Goal: Find specific page/section: Find specific page/section

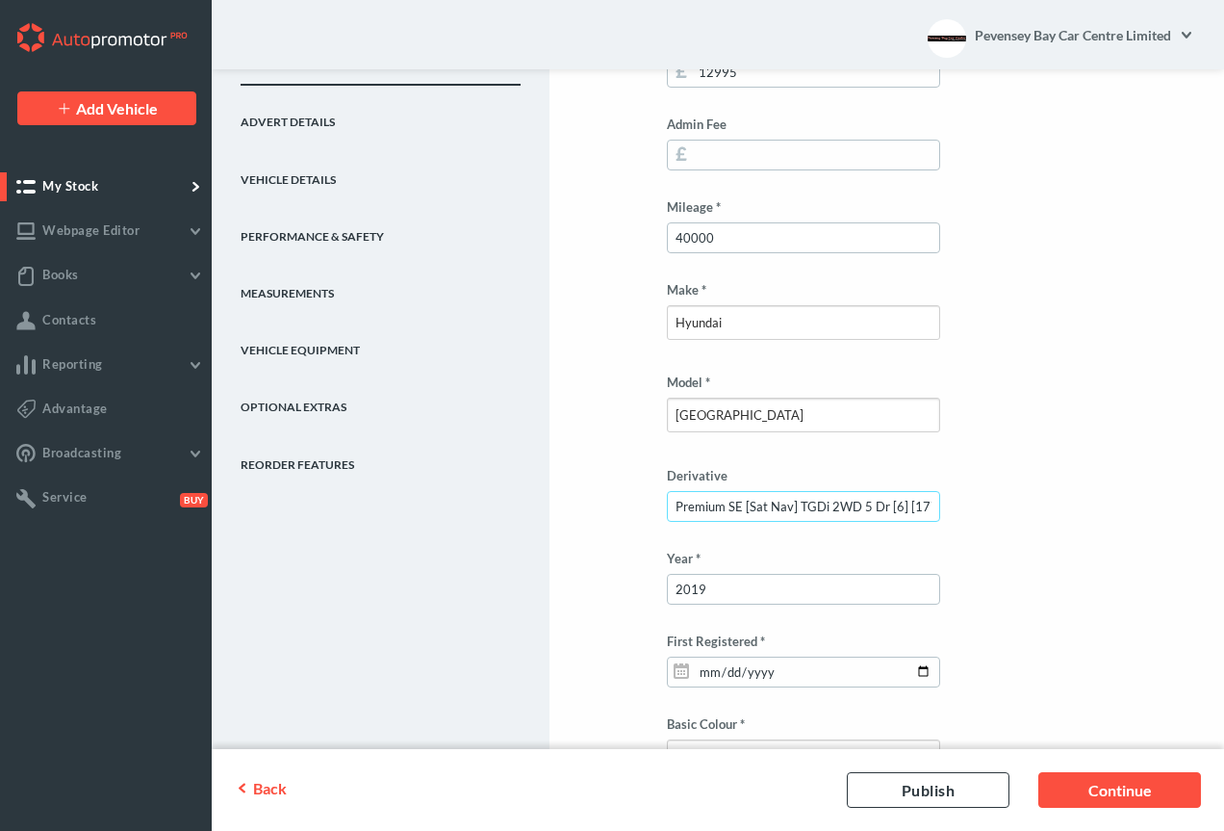
click at [669, 497] on input "Premium SE [Sat Nav] TGDi 2WD 5 Dr [6] [177]" at bounding box center [803, 506] width 273 height 31
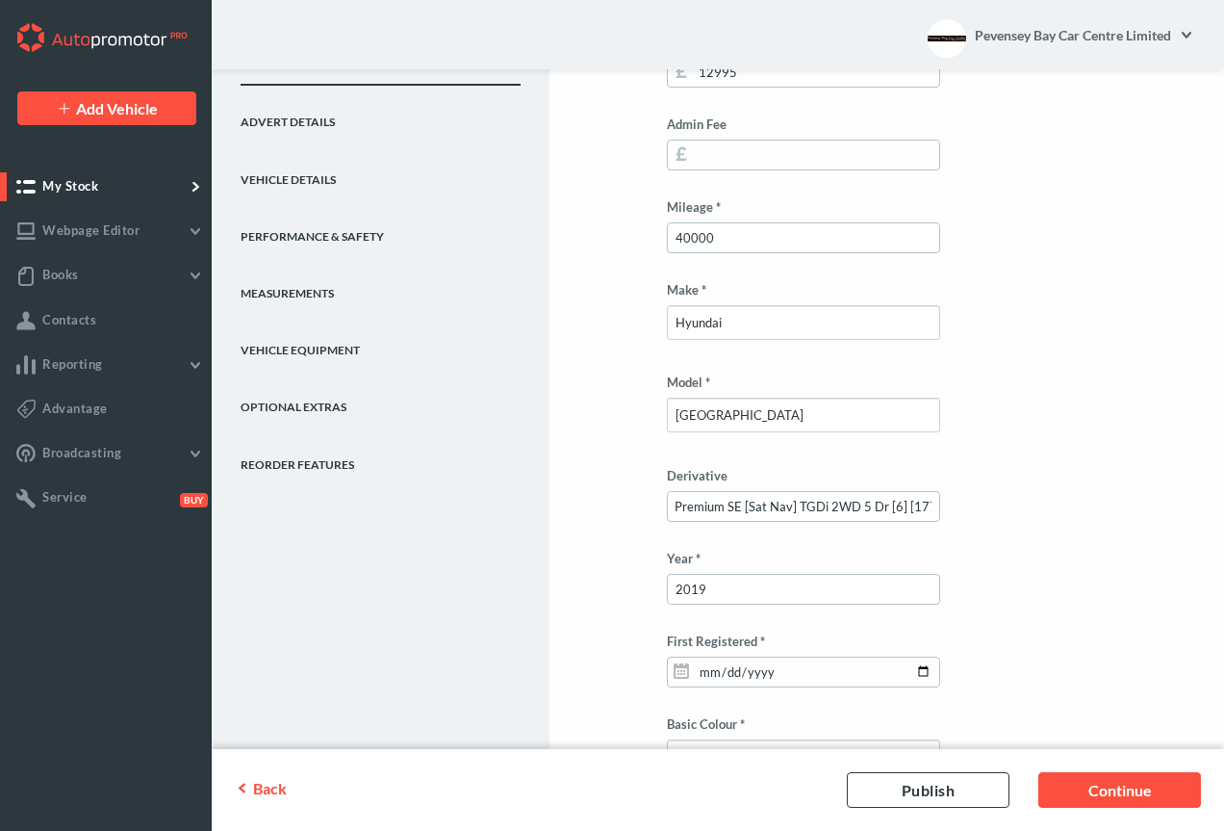
scroll to position [0, 0]
click at [49, 183] on span "My Stock" at bounding box center [70, 185] width 56 height 15
